Goal: Information Seeking & Learning: Learn about a topic

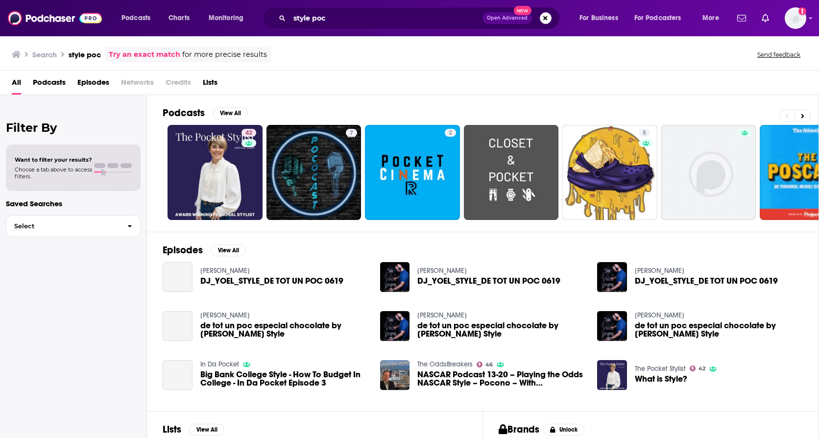
click at [334, 29] on div "Podcasts Charts Monitoring style poc Open Advanced New For Business For Podcast…" at bounding box center [409, 18] width 819 height 36
click at [335, 22] on input "style poc" at bounding box center [385, 18] width 193 height 16
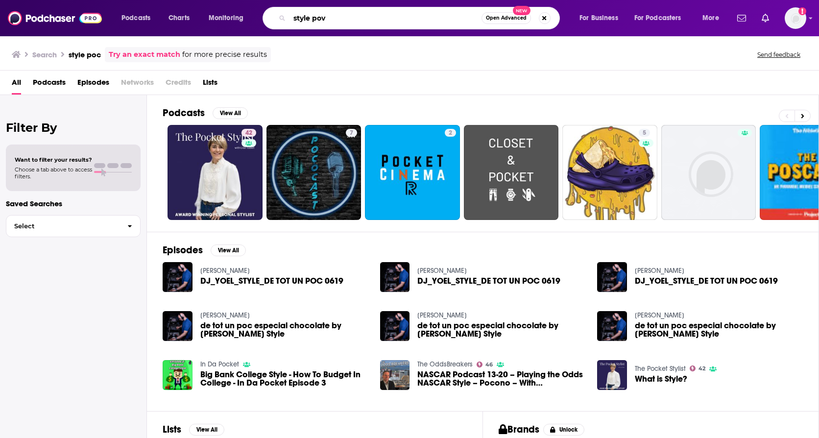
type input "style pov"
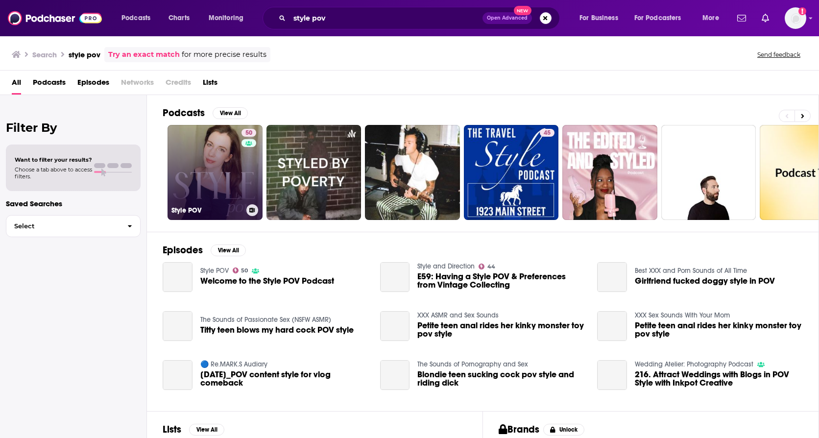
click at [174, 153] on link "50 Style POV" at bounding box center [214, 172] width 95 height 95
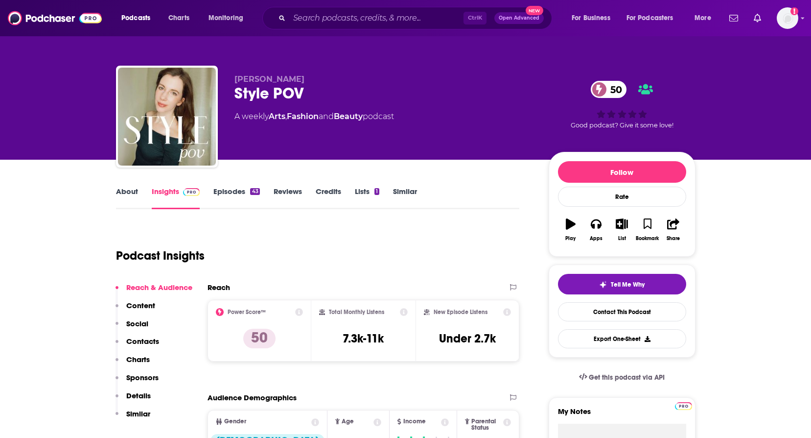
click at [120, 195] on link "About" at bounding box center [127, 198] width 22 height 23
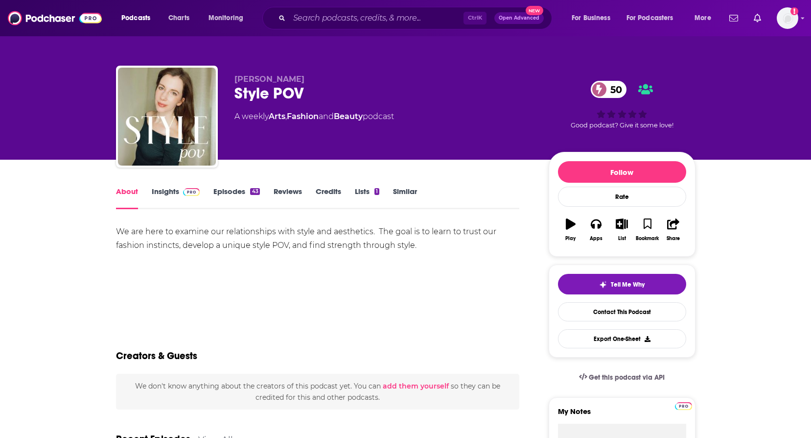
click at [221, 194] on link "Episodes 43" at bounding box center [236, 198] width 46 height 23
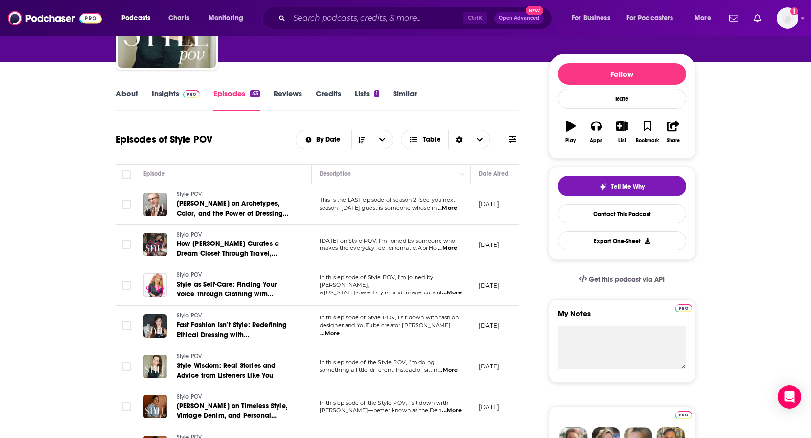
scroll to position [147, 0]
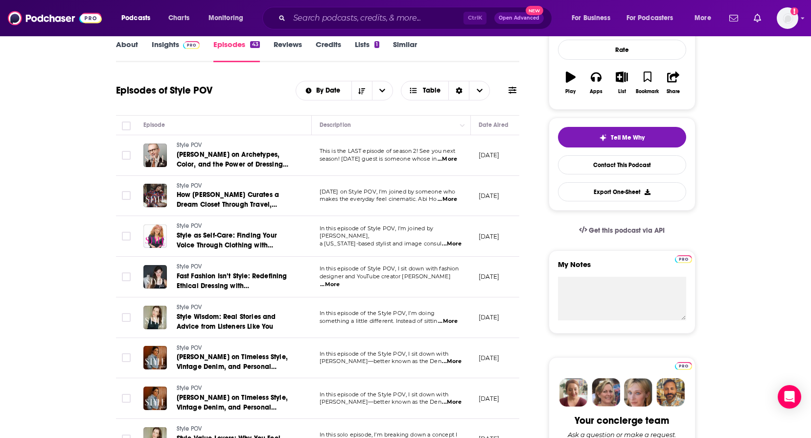
click at [440, 199] on span "...More" at bounding box center [448, 199] width 20 height 8
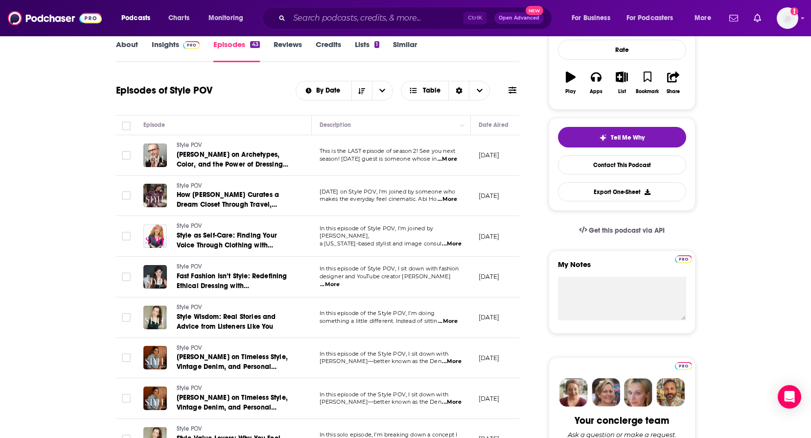
scroll to position [196, 0]
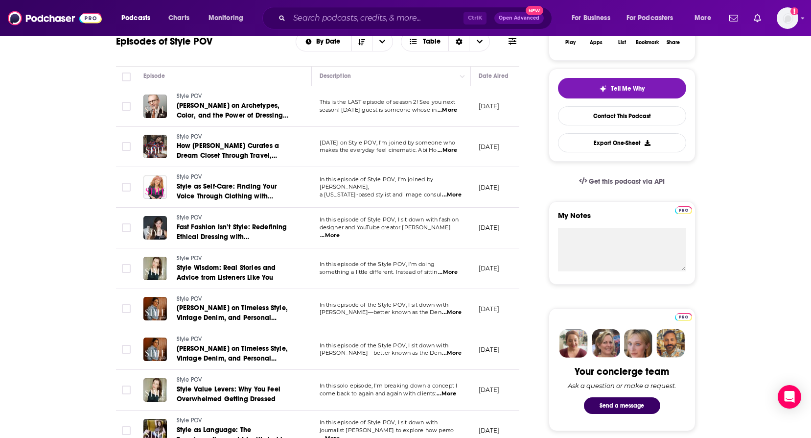
click at [340, 232] on span "...More" at bounding box center [330, 236] width 20 height 8
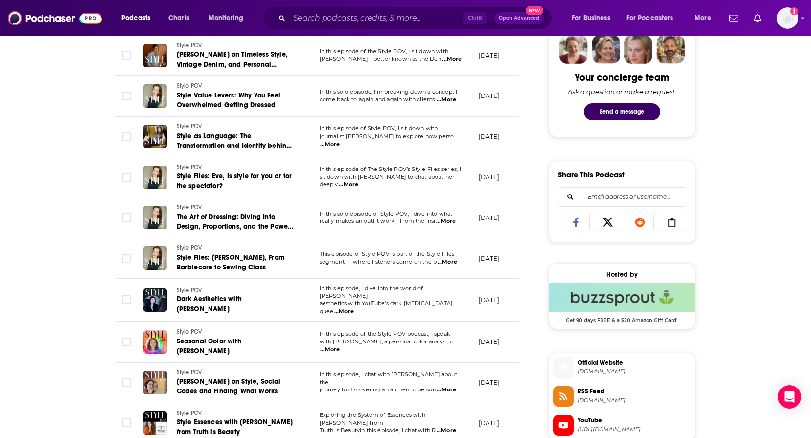
scroll to position [539, 0]
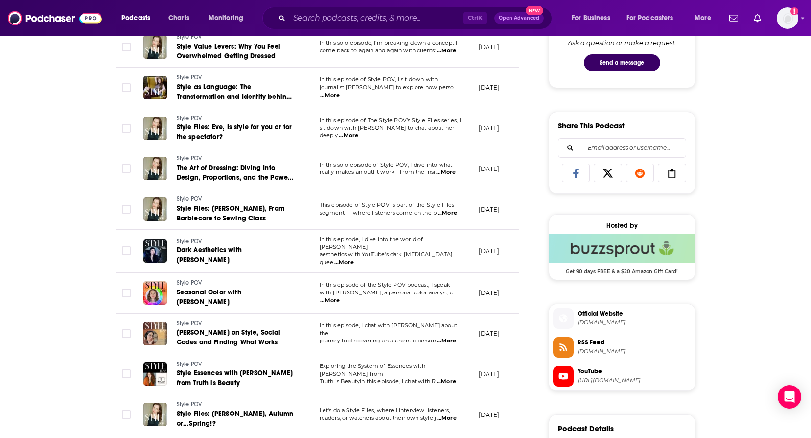
click at [444, 337] on span "...More" at bounding box center [447, 341] width 20 height 8
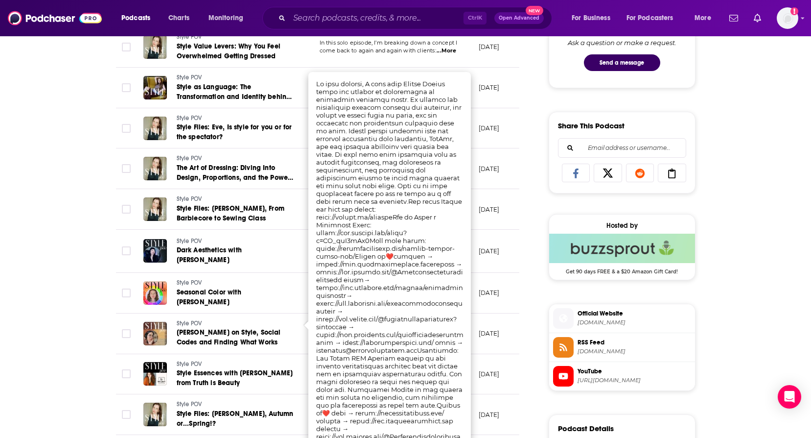
scroll to position [637, 0]
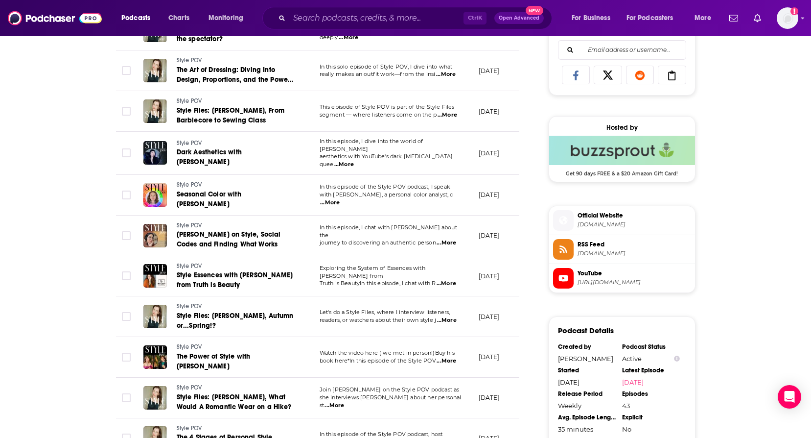
click at [110, 300] on div "About Insights Episodes 43 Reviews Credits Lists 1 Similar Episodes of Style PO…" at bounding box center [324, 191] width 449 height 1285
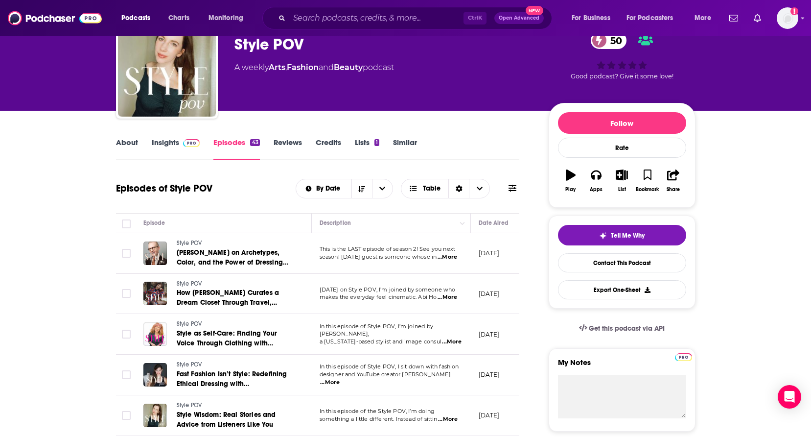
scroll to position [147, 0]
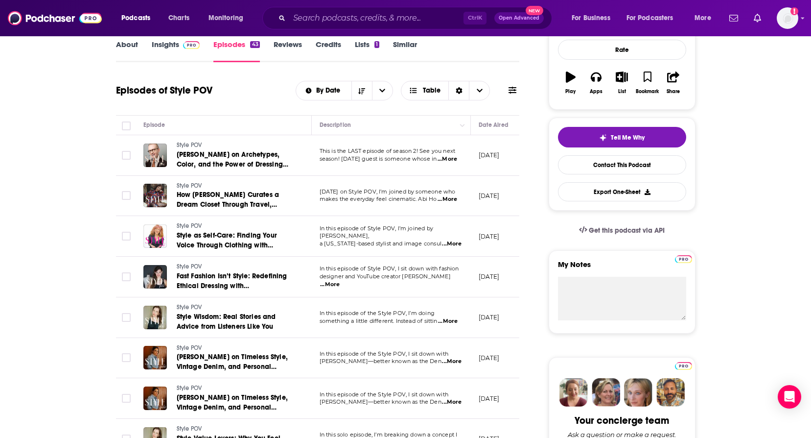
click at [447, 201] on span "...More" at bounding box center [448, 199] width 20 height 8
